Goal: Book appointment/travel/reservation

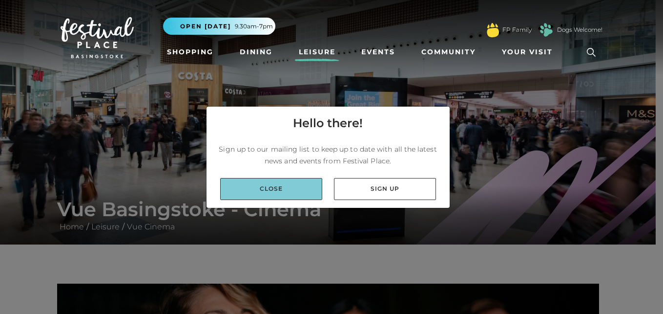
click at [303, 188] on link "Close" at bounding box center [271, 189] width 102 height 22
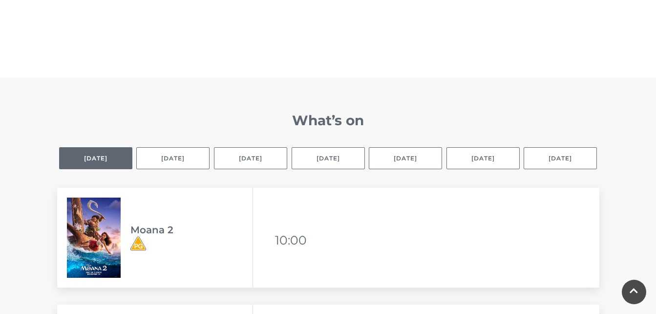
scroll to position [586, 0]
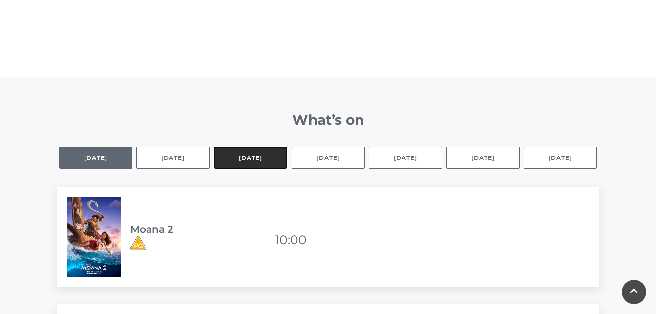
click at [254, 155] on button "[DATE]" at bounding box center [250, 158] width 73 height 22
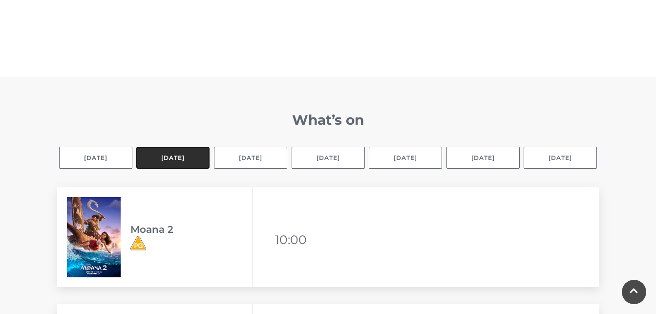
click at [199, 152] on button "[DATE]" at bounding box center [172, 158] width 73 height 22
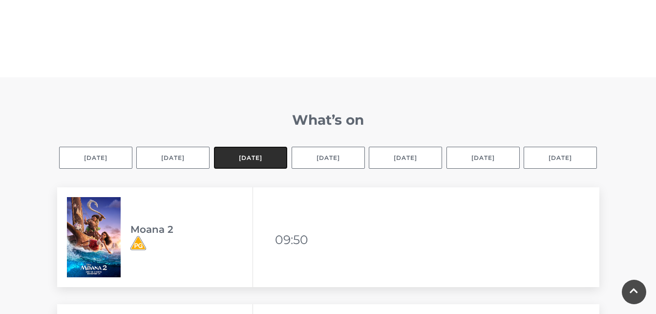
click at [237, 155] on button "[DATE]" at bounding box center [250, 158] width 73 height 22
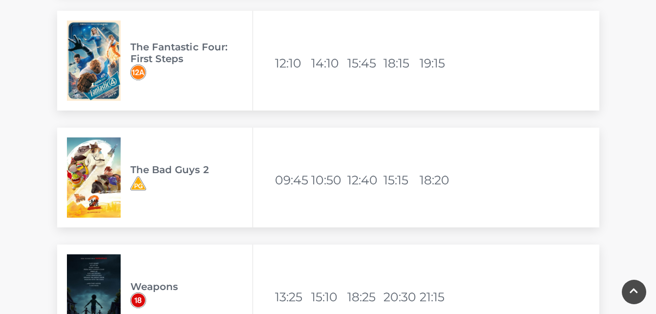
scroll to position [2881, 0]
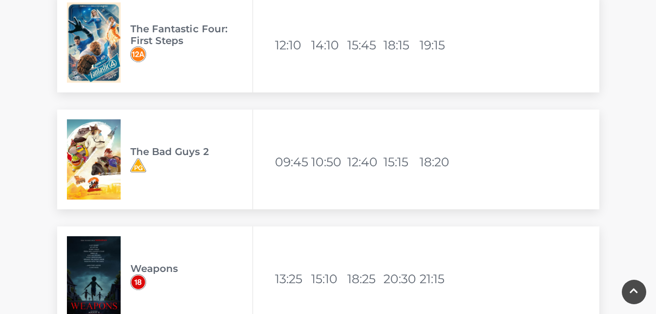
click at [109, 168] on img at bounding box center [94, 159] width 54 height 80
click at [102, 162] on img at bounding box center [94, 159] width 54 height 80
drag, startPoint x: 100, startPoint y: 157, endPoint x: 106, endPoint y: 156, distance: 6.4
click at [101, 156] on img at bounding box center [94, 159] width 54 height 80
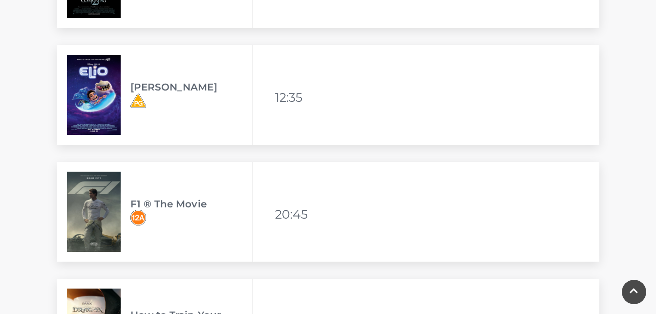
scroll to position [1660, 0]
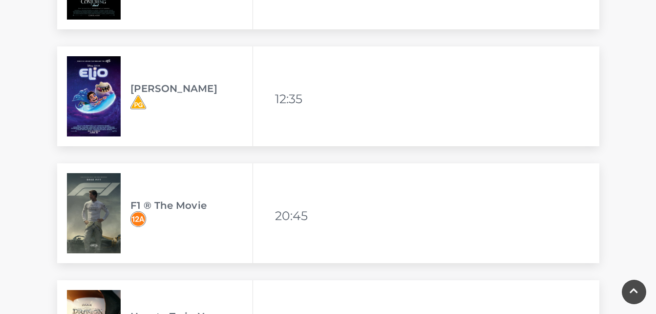
click at [99, 115] on img at bounding box center [94, 96] width 54 height 80
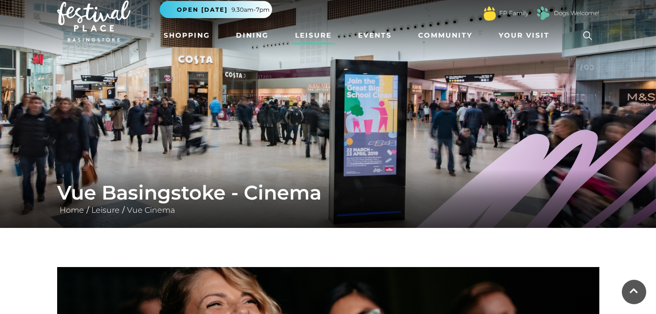
scroll to position [0, 0]
